Goal: Task Accomplishment & Management: Use online tool/utility

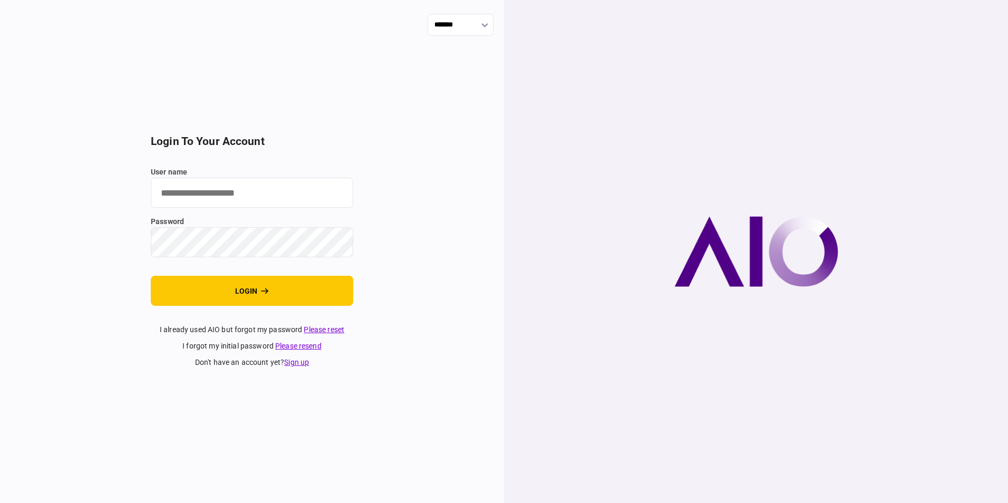
click at [219, 180] on input "user name" at bounding box center [252, 193] width 202 height 30
type input "*"
click at [228, 181] on input "user name" at bounding box center [252, 193] width 202 height 30
drag, startPoint x: 174, startPoint y: 190, endPoint x: 170, endPoint y: 196, distance: 6.9
click at [170, 196] on input "*******" at bounding box center [252, 193] width 202 height 30
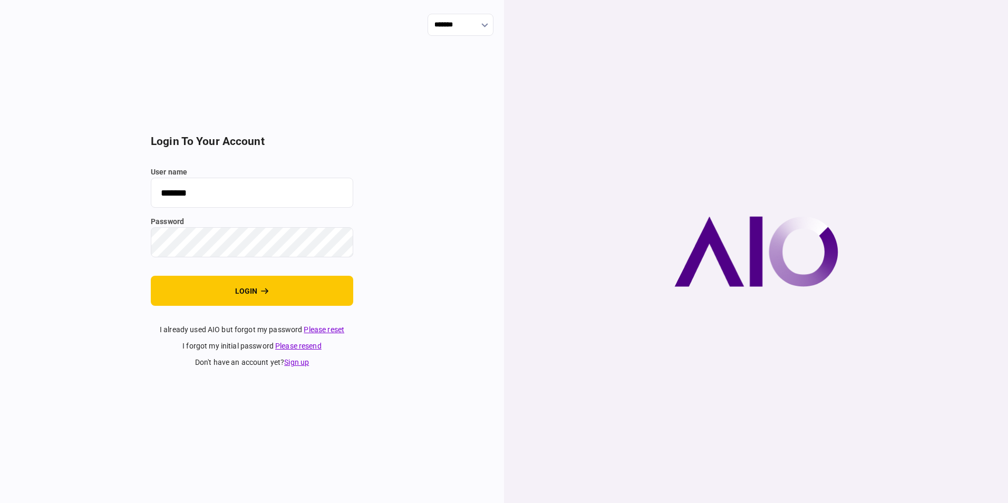
type input "*******"
click at [316, 291] on button "login" at bounding box center [252, 291] width 202 height 30
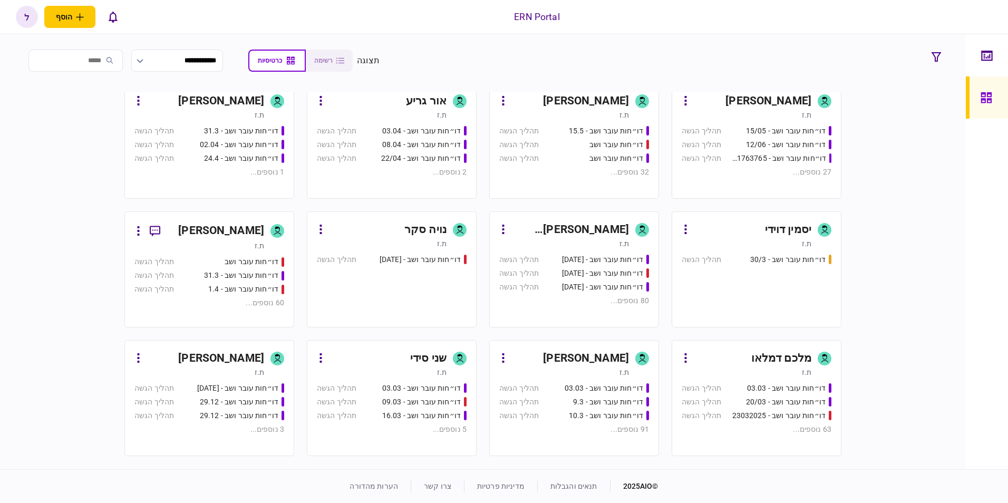
scroll to position [264, 0]
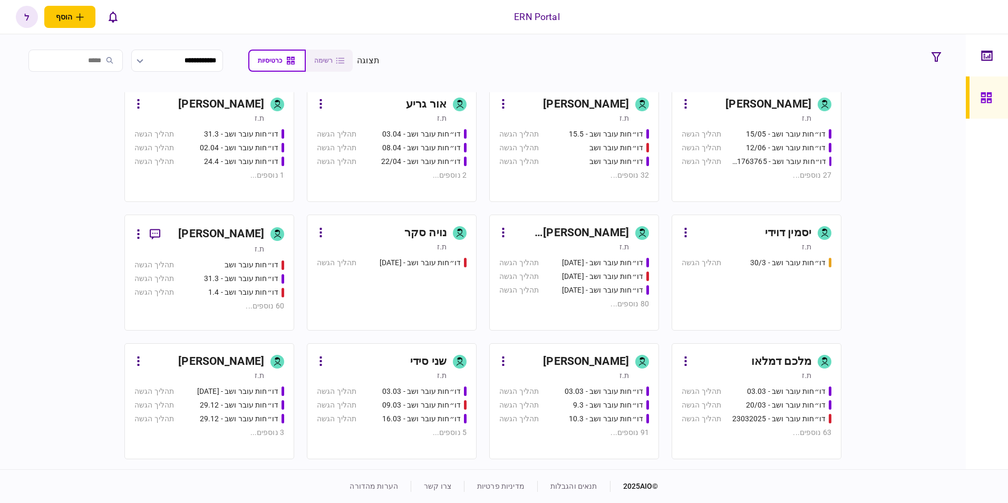
click at [555, 396] on div "דו״חות עובר ושב - 03.03" at bounding box center [599, 391] width 100 height 11
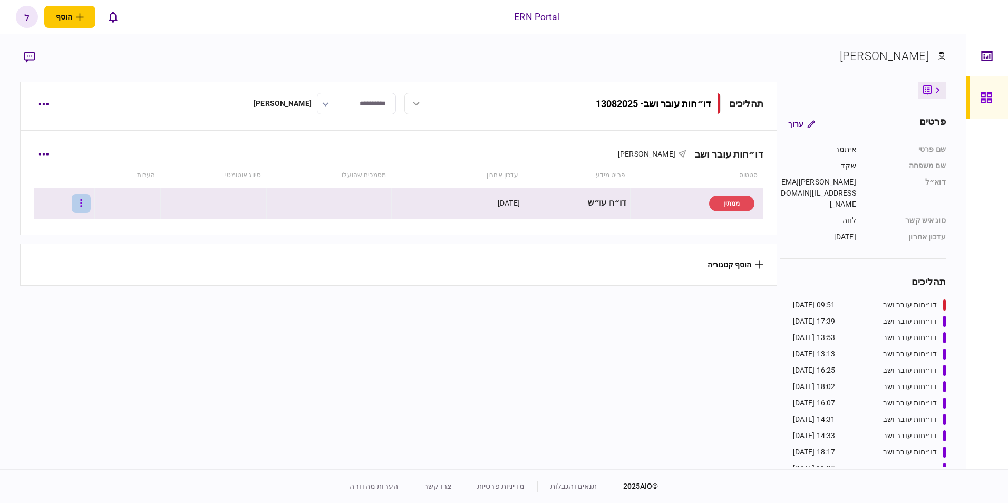
click at [91, 201] on button "button" at bounding box center [81, 203] width 19 height 19
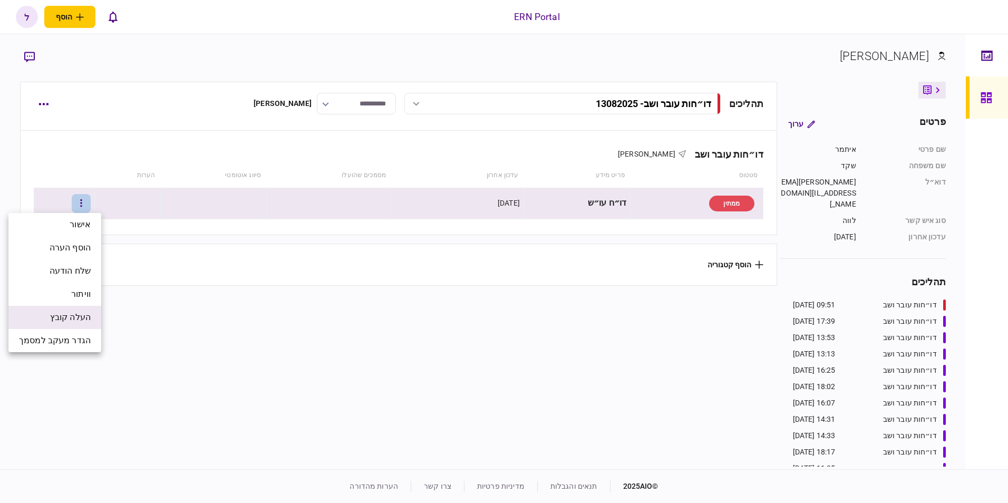
click at [71, 318] on span "העלה קובץ" at bounding box center [70, 317] width 41 height 13
